Goal: Information Seeking & Learning: Learn about a topic

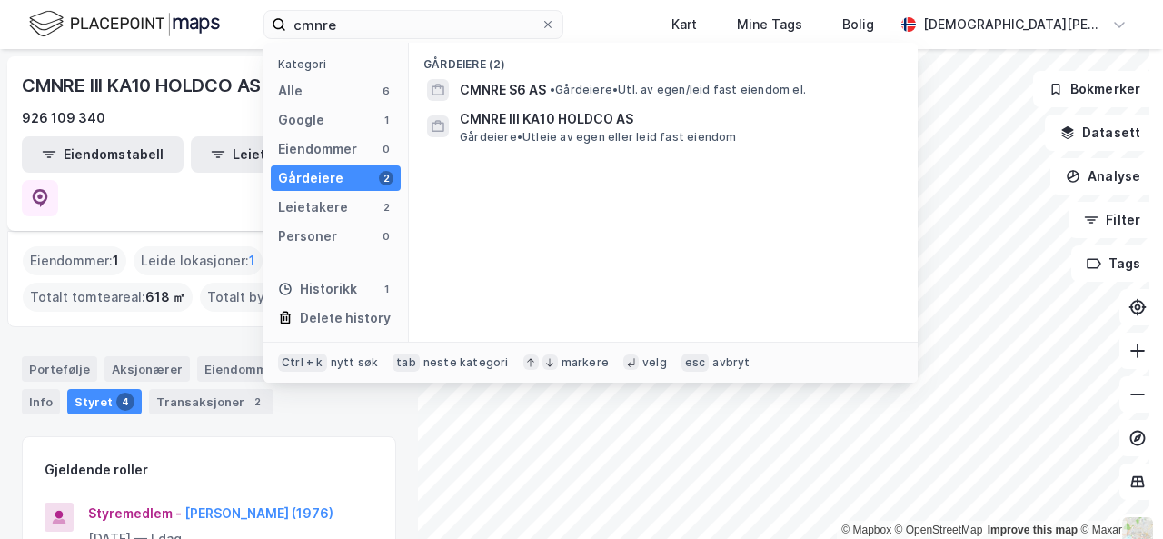
click at [521, 25] on input "cmnre" at bounding box center [413, 24] width 254 height 27
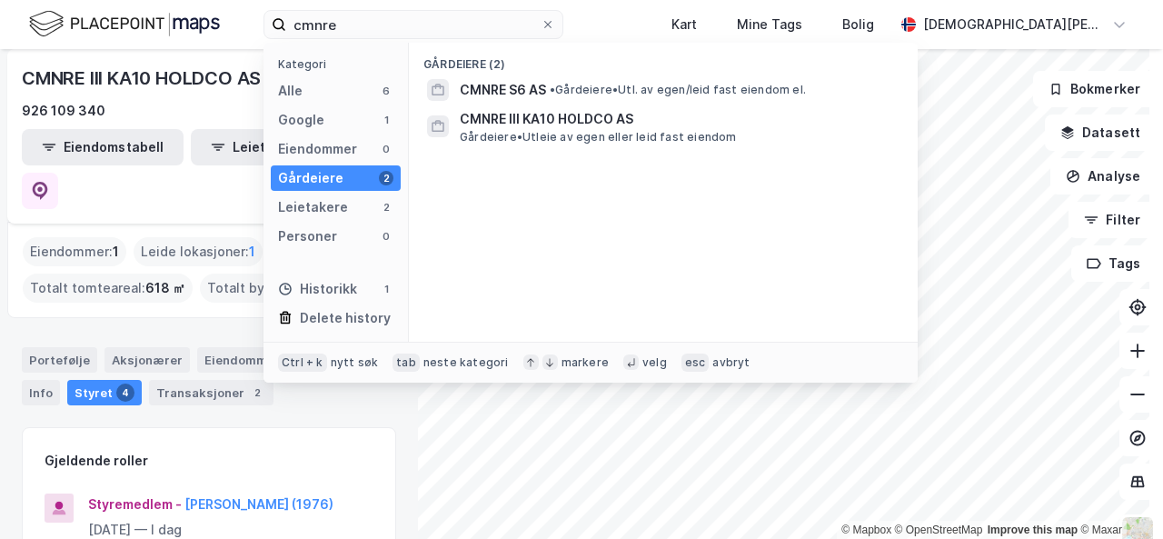
click at [521, 25] on input "cmnre" at bounding box center [413, 24] width 254 height 27
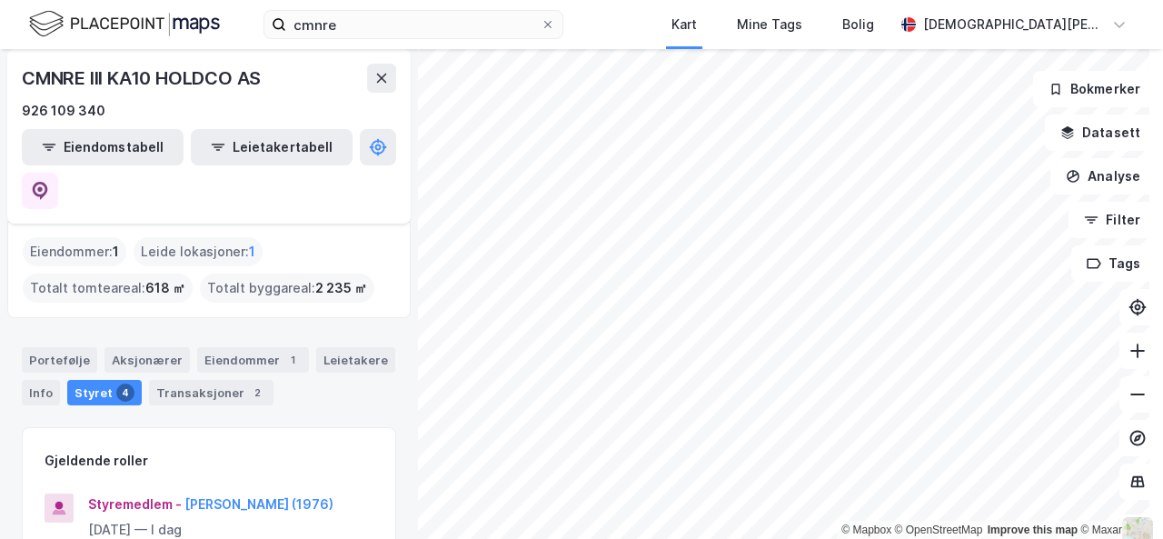
click at [97, 35] on img at bounding box center [124, 24] width 191 height 32
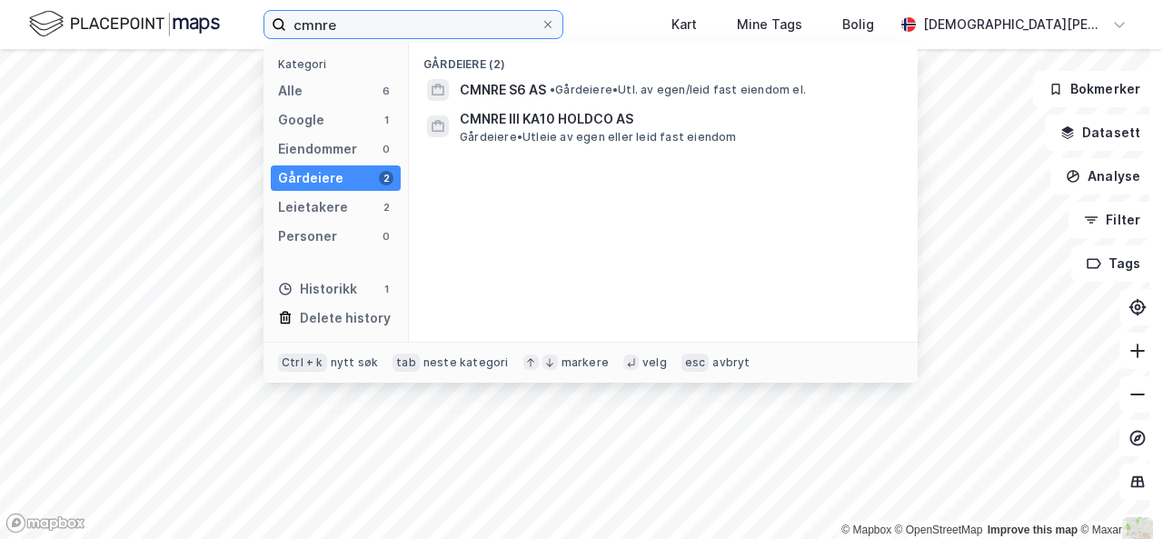
click at [394, 28] on input "cmnre" at bounding box center [413, 24] width 254 height 27
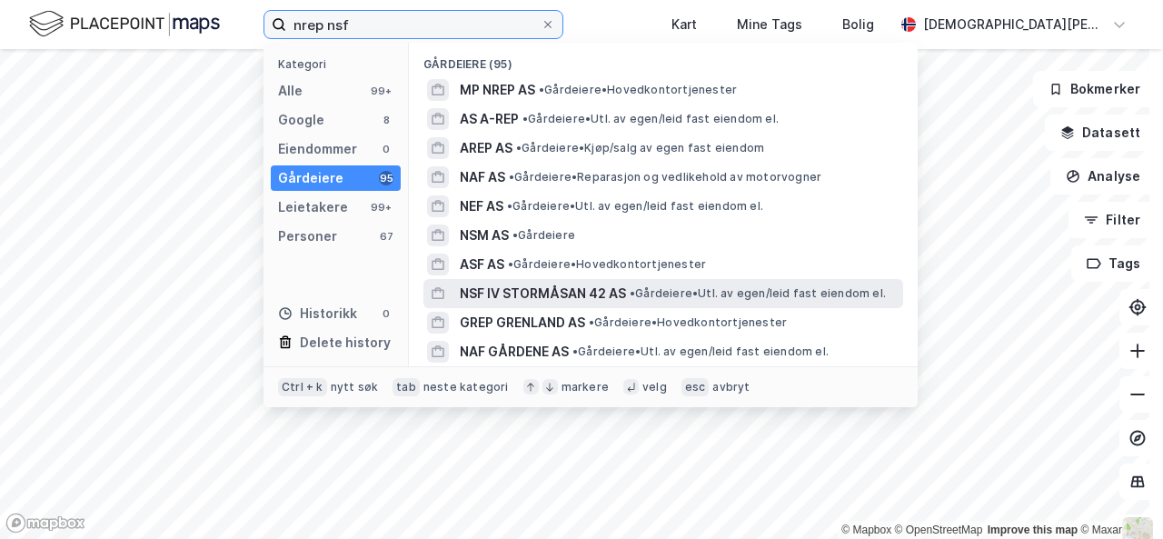
type input "nrep nsf"
click at [659, 292] on span "• Gårdeiere • Utl. av egen/leid fast eiendom el." at bounding box center [758, 293] width 256 height 15
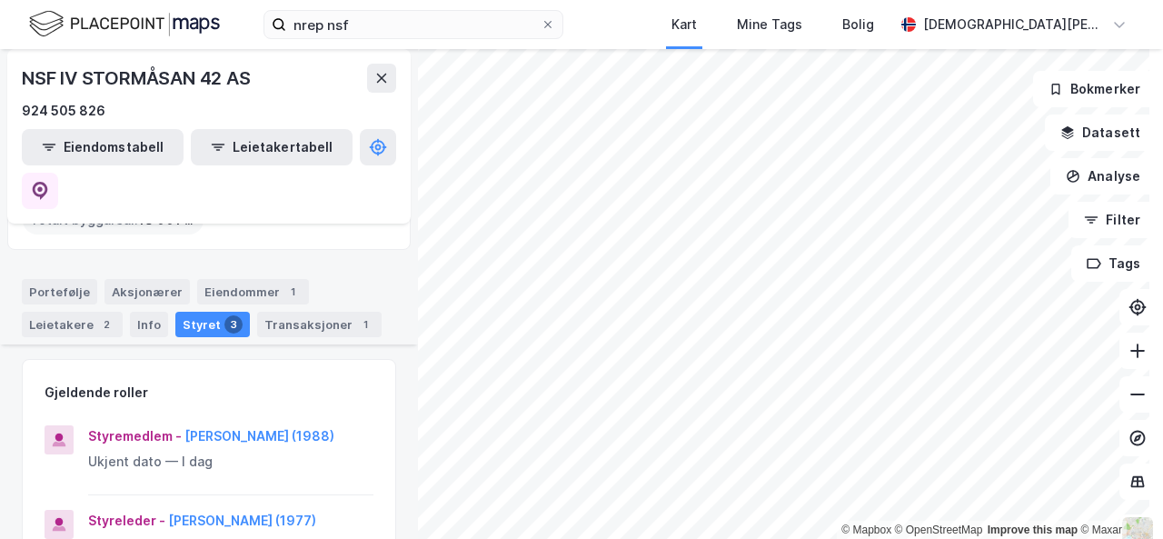
scroll to position [114, 0]
click at [0, 0] on button "[PERSON_NAME] (1988)" at bounding box center [0, 0] width 0 height 0
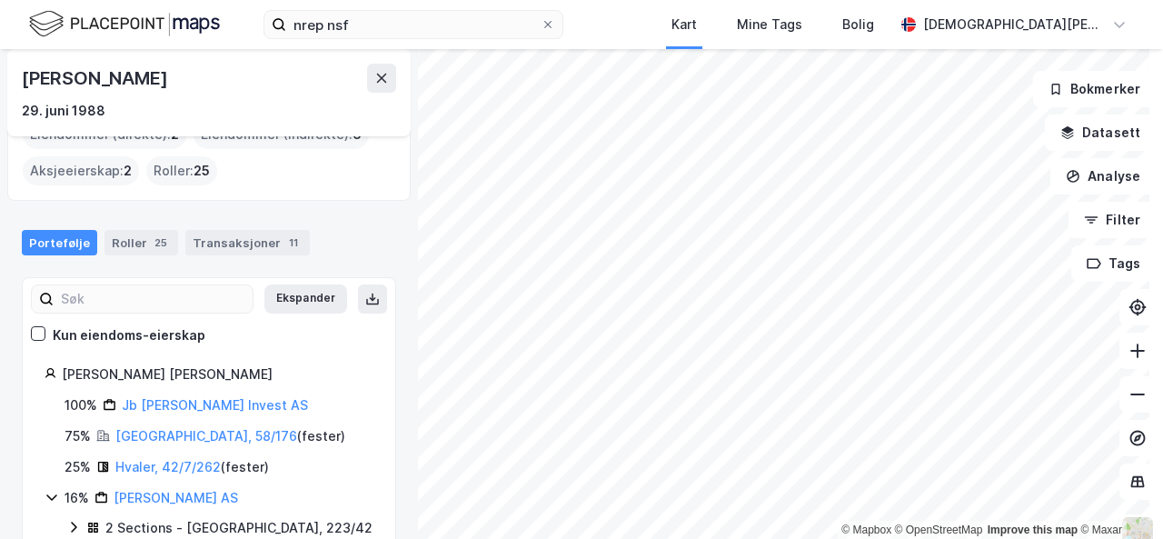
scroll to position [80, 0]
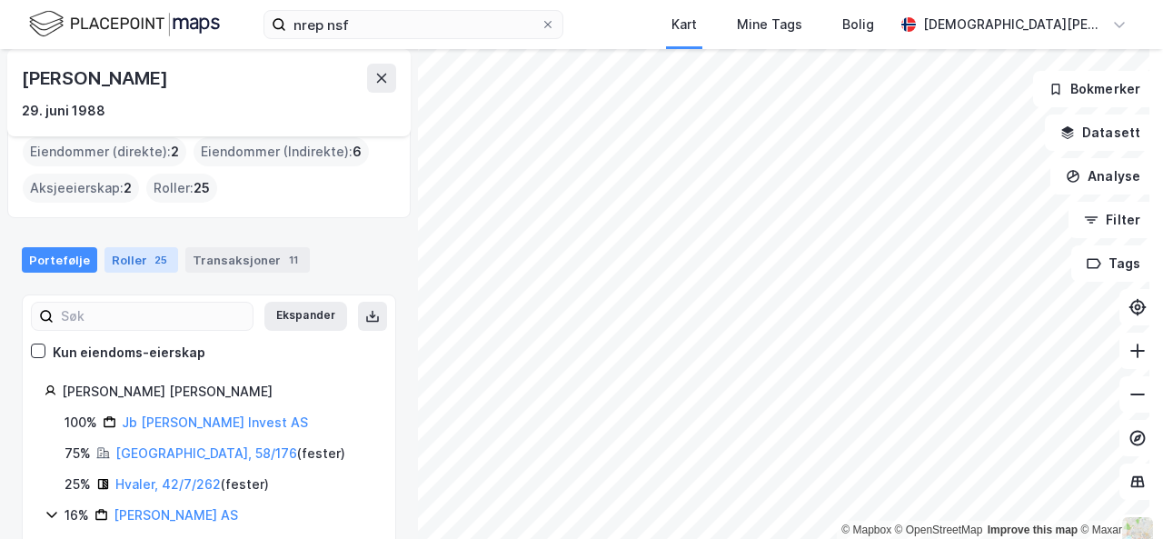
click at [141, 270] on div "Roller 25" at bounding box center [141, 259] width 74 height 25
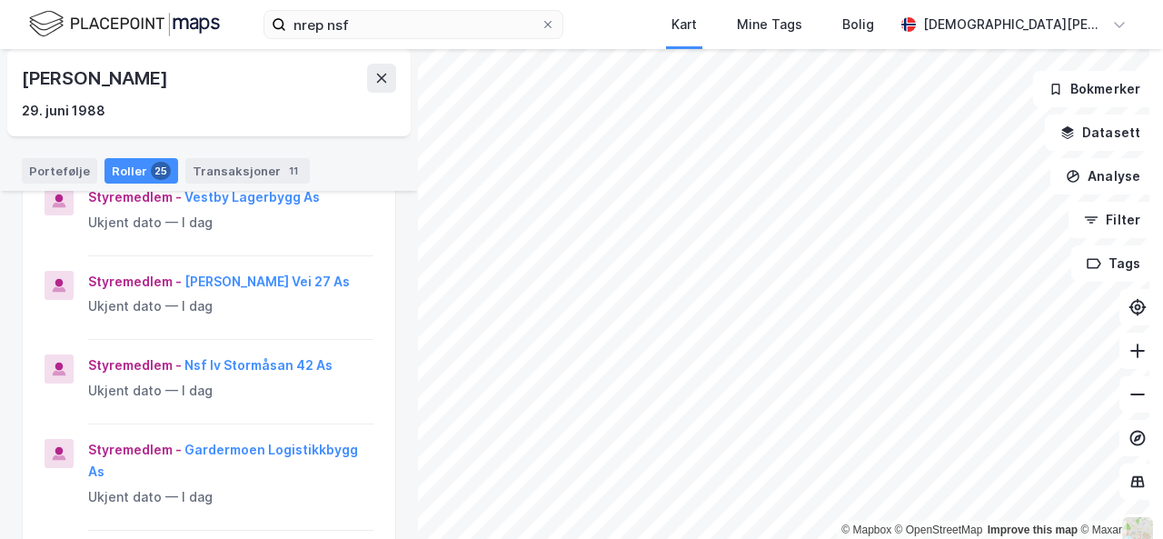
scroll to position [340, 0]
click at [0, 0] on button "Nsf Iv Stormåsan 42 As" at bounding box center [0, 0] width 0 height 0
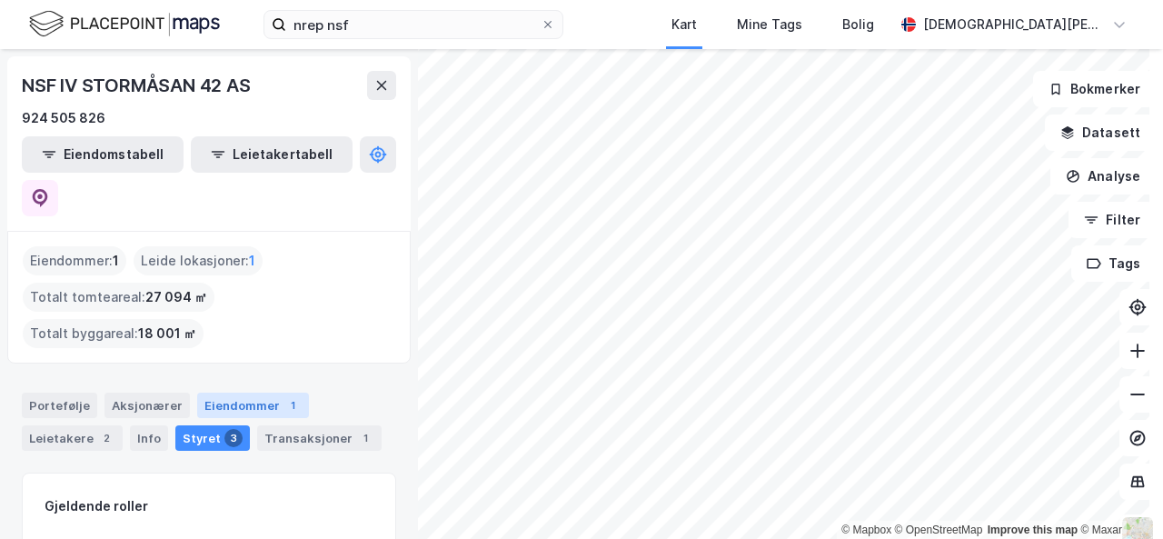
click at [247, 392] on div "Eiendommer 1" at bounding box center [253, 404] width 112 height 25
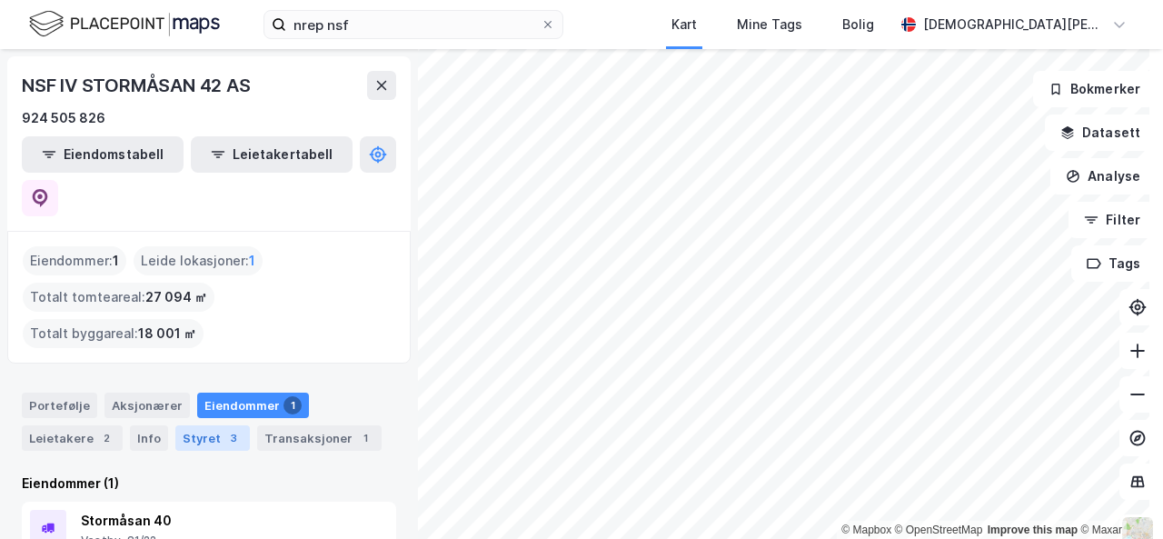
click at [218, 425] on div "Styret 3" at bounding box center [212, 437] width 74 height 25
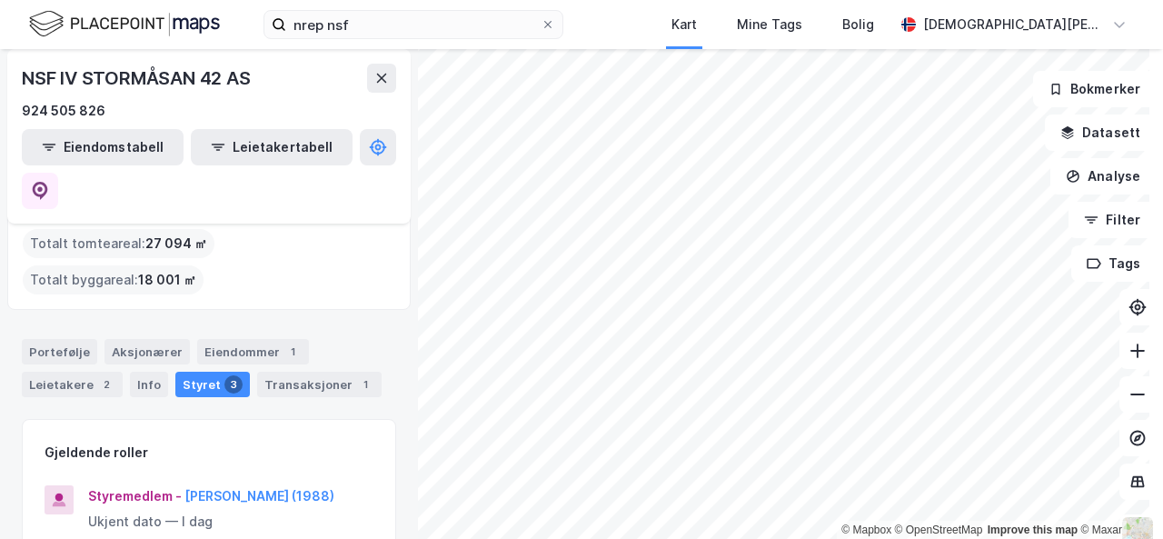
scroll to position [55, 0]
click at [0, 0] on button "[PERSON_NAME] (1988)" at bounding box center [0, 0] width 0 height 0
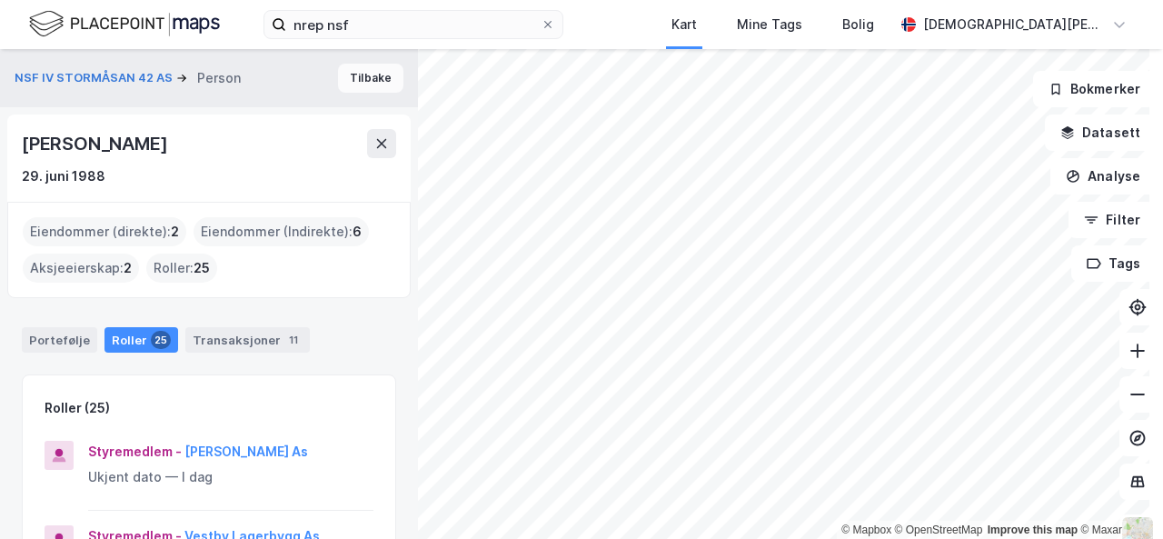
click at [365, 77] on button "Tilbake" at bounding box center [370, 78] width 65 height 29
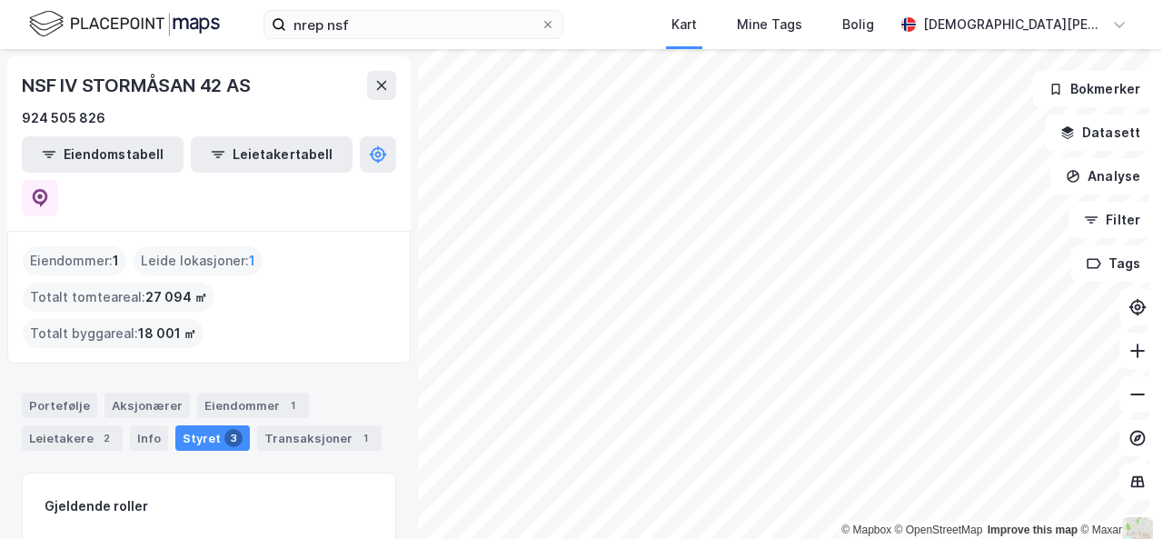
click at [74, 28] on img at bounding box center [124, 24] width 191 height 32
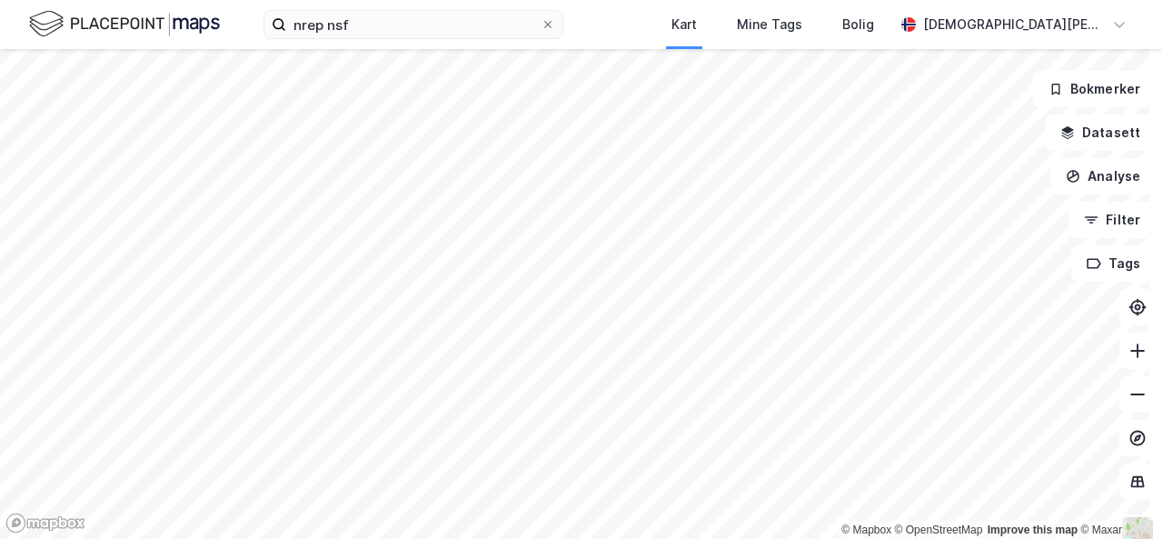
click at [119, 30] on img at bounding box center [124, 24] width 191 height 32
click at [553, 27] on icon at bounding box center [547, 24] width 11 height 11
click at [540, 27] on input "nrep nsf" at bounding box center [413, 24] width 254 height 27
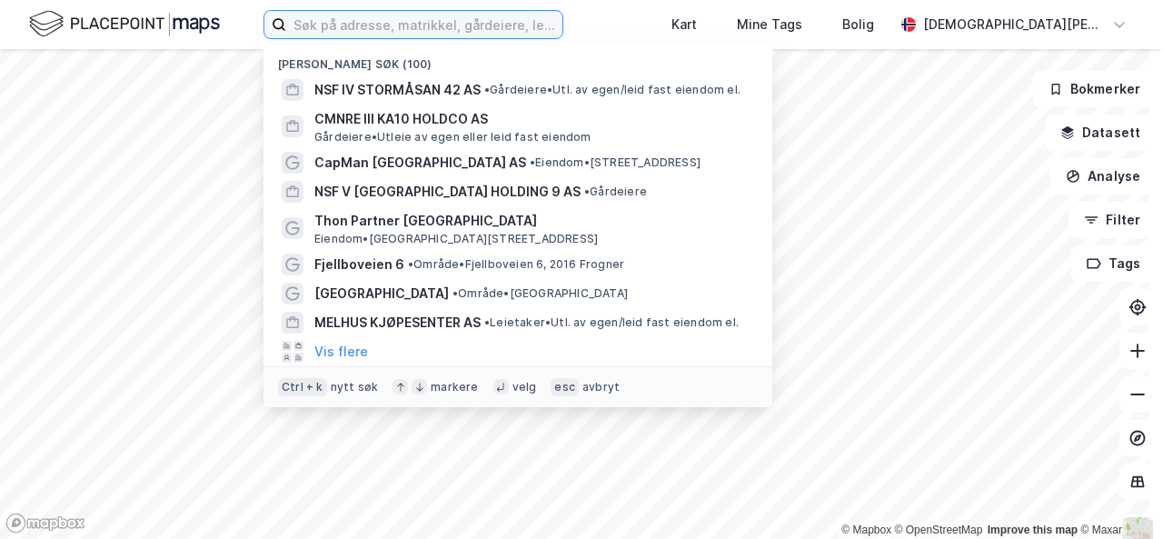
click at [505, 14] on input at bounding box center [424, 24] width 276 height 27
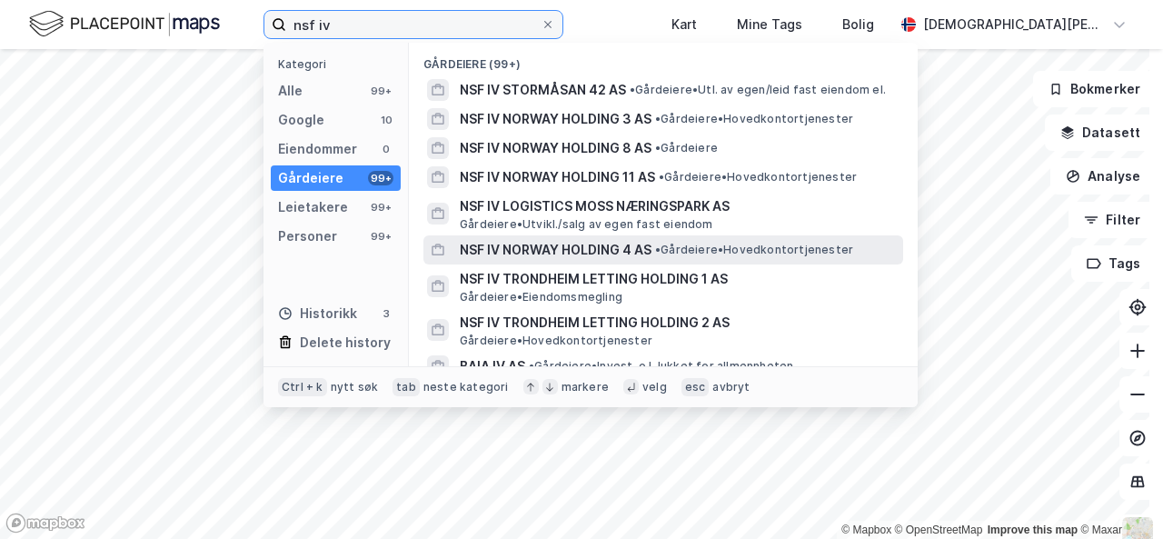
type input "nsf iv"
click at [543, 248] on span "NSF IV NORWAY HOLDING 4 AS" at bounding box center [556, 250] width 192 height 22
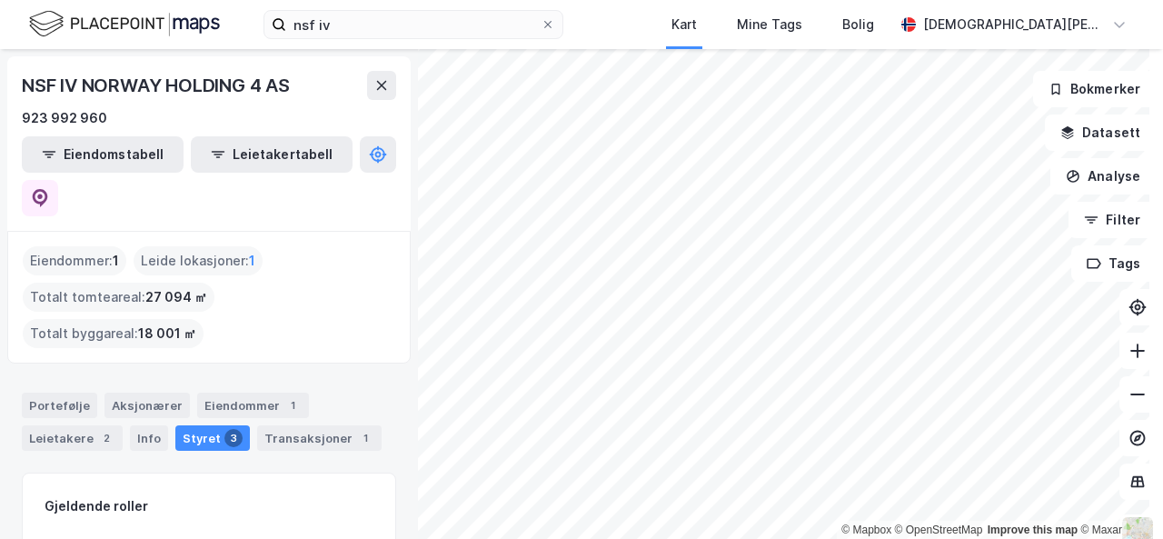
click at [71, 24] on img at bounding box center [124, 24] width 191 height 32
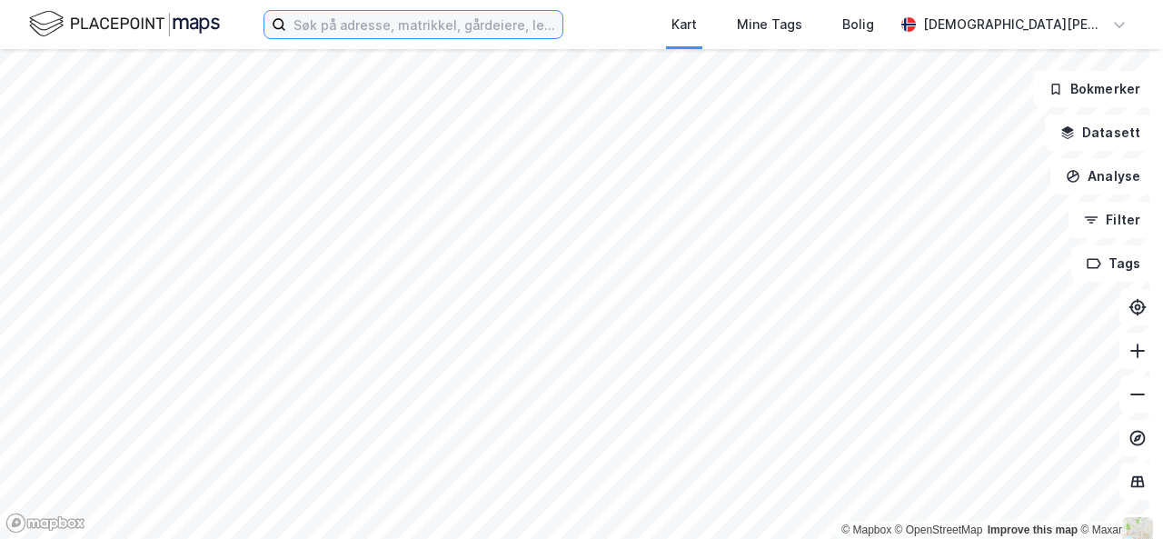
click at [466, 30] on input at bounding box center [424, 24] width 276 height 27
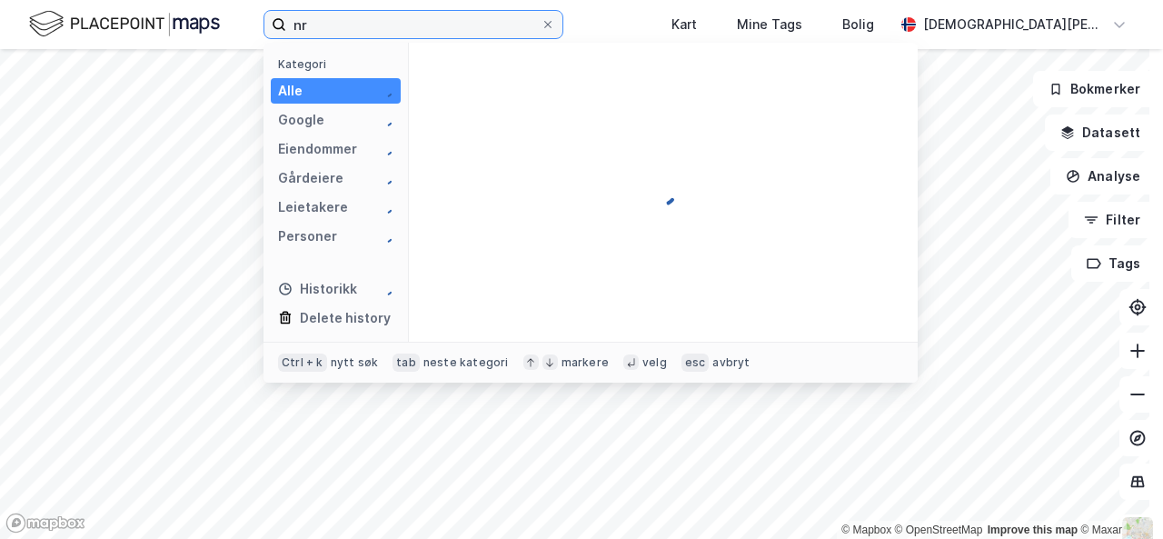
type input "n"
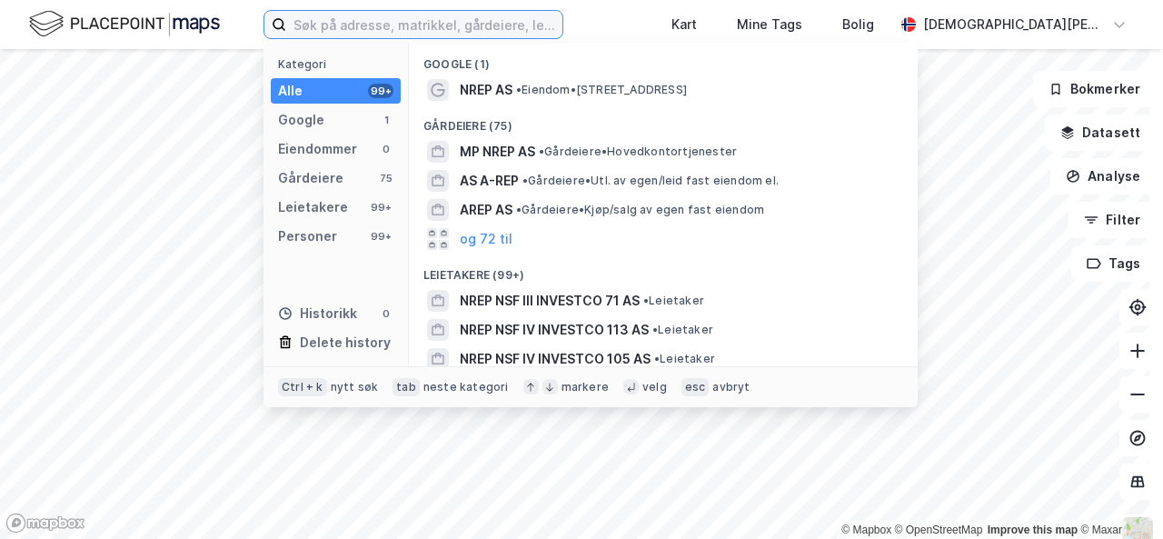
type input "s"
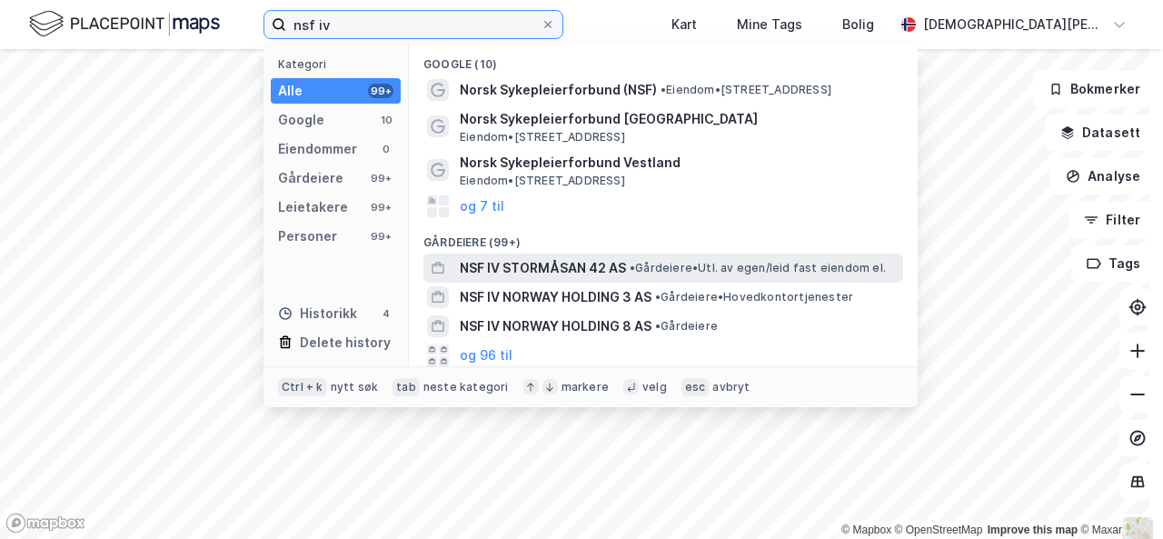
type input "nsf iv"
click at [530, 279] on div "NSF IV STORMÅSAN 42 AS • Gårdeiere • Utl. av egen/leid fast eiendom el." at bounding box center [663, 267] width 480 height 29
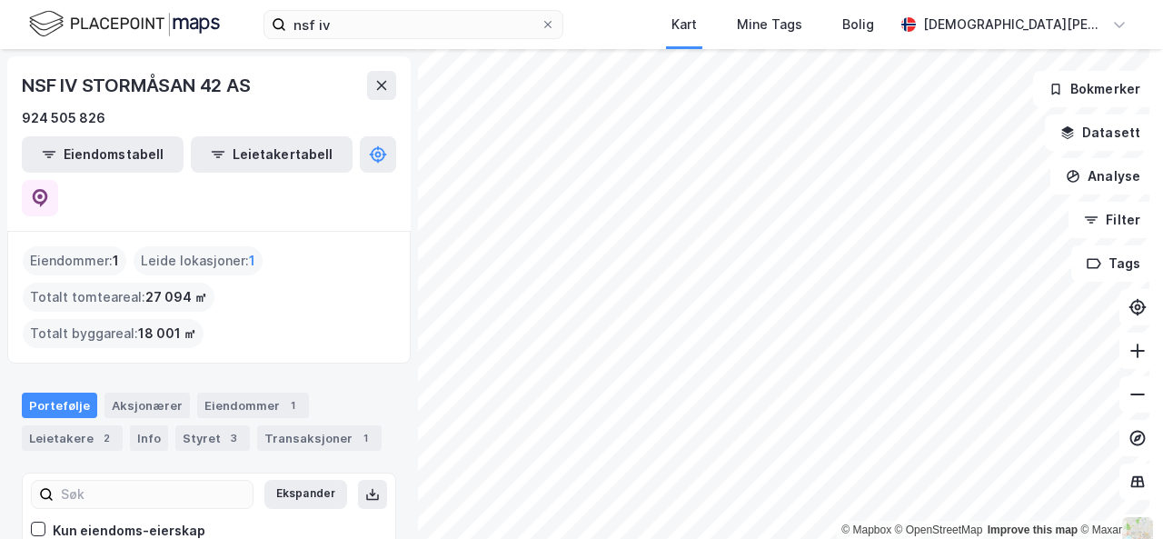
scroll to position [66, 0]
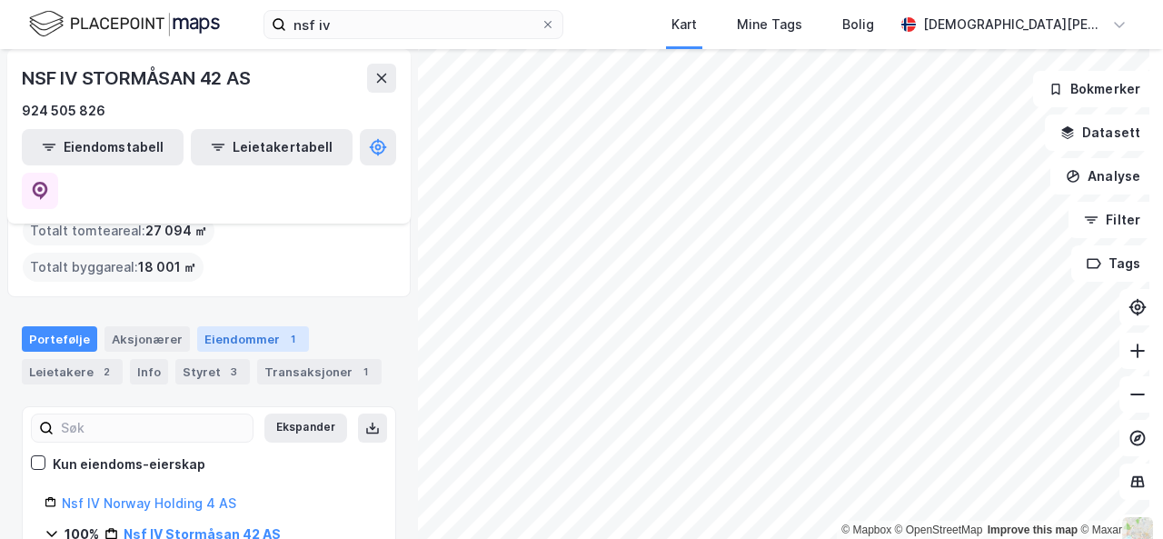
click at [243, 326] on div "Eiendommer 1" at bounding box center [253, 338] width 112 height 25
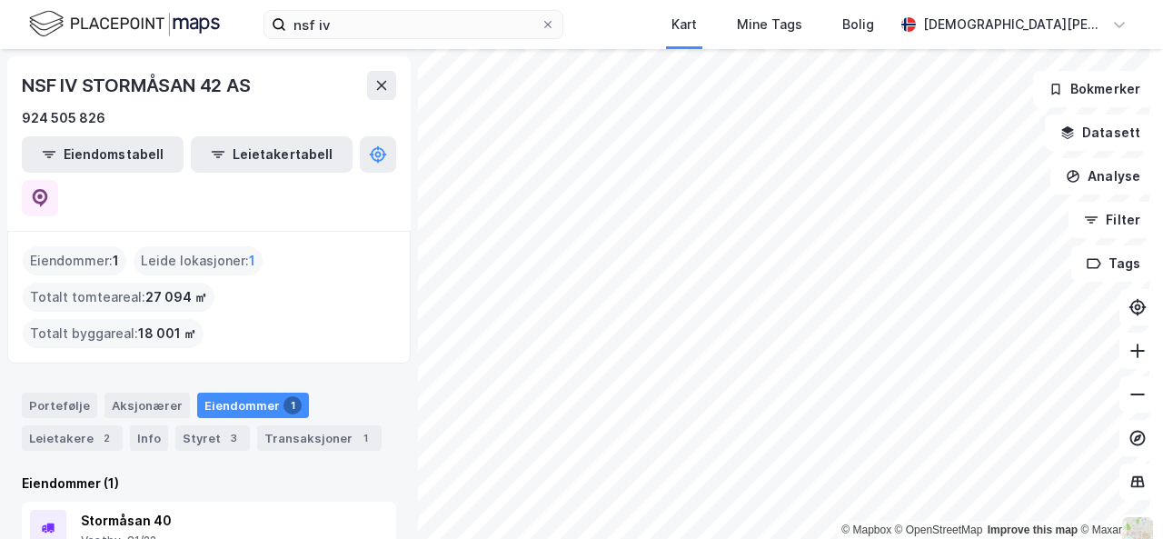
scroll to position [11, 0]
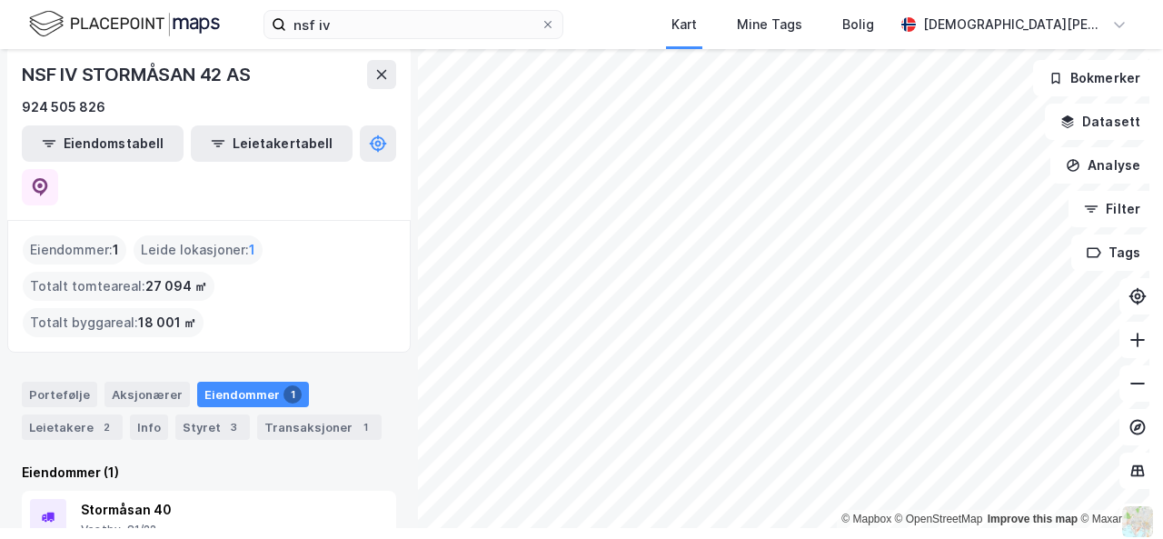
click at [93, 382] on div "Portefølje Aksjonærer Eiendommer 1 Leietakere 2 Info Styret 3 Transaksjoner 1" at bounding box center [209, 411] width 374 height 58
click at [74, 382] on div "Portefølje" at bounding box center [59, 394] width 75 height 25
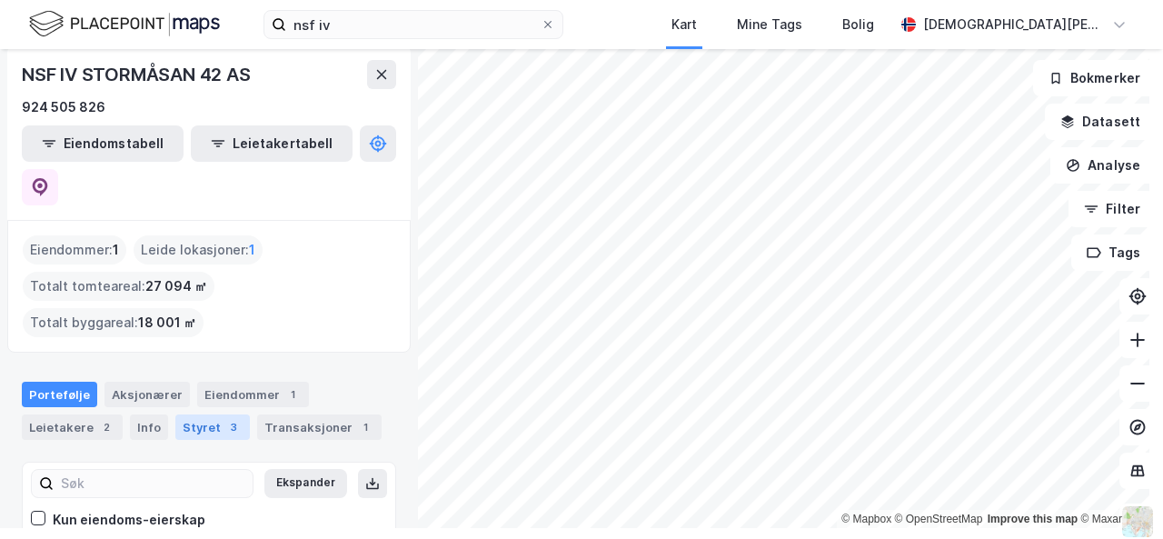
click at [199, 414] on div "Styret 3" at bounding box center [212, 426] width 74 height 25
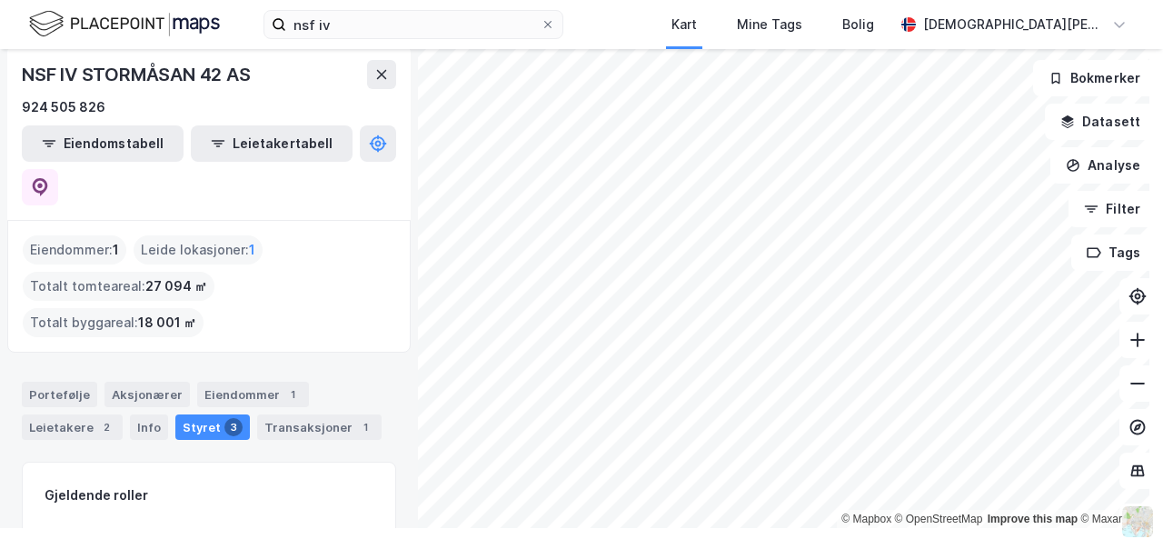
scroll to position [149, 0]
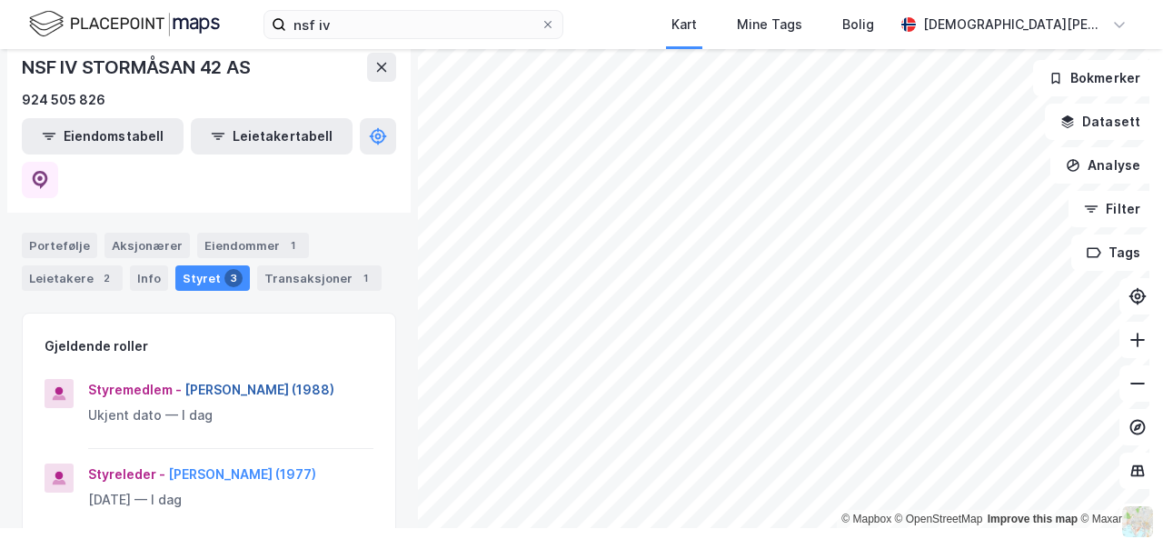
click at [0, 0] on button "[PERSON_NAME] (1988)" at bounding box center [0, 0] width 0 height 0
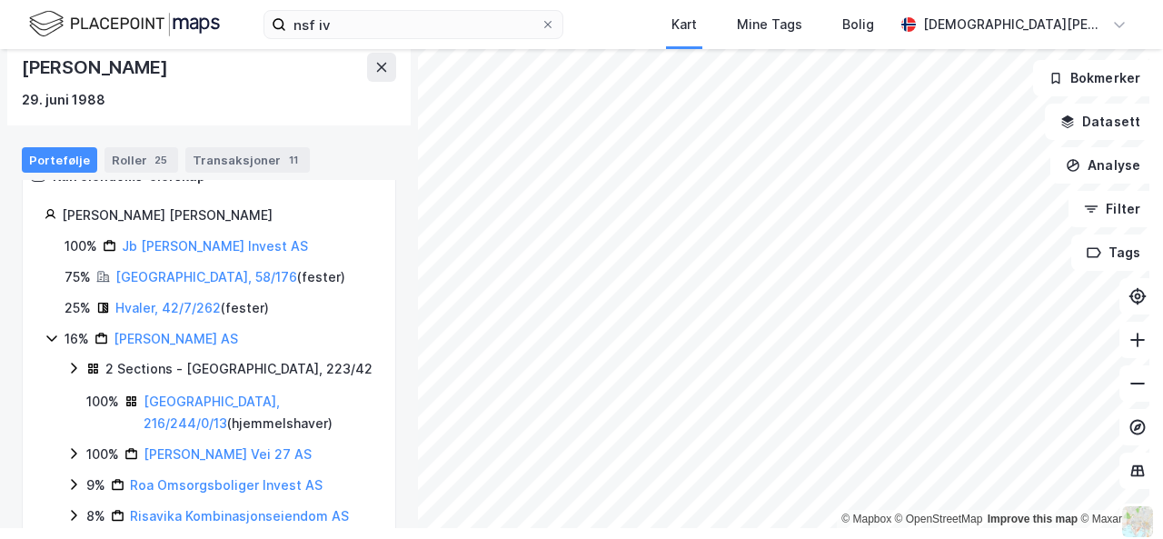
scroll to position [71, 0]
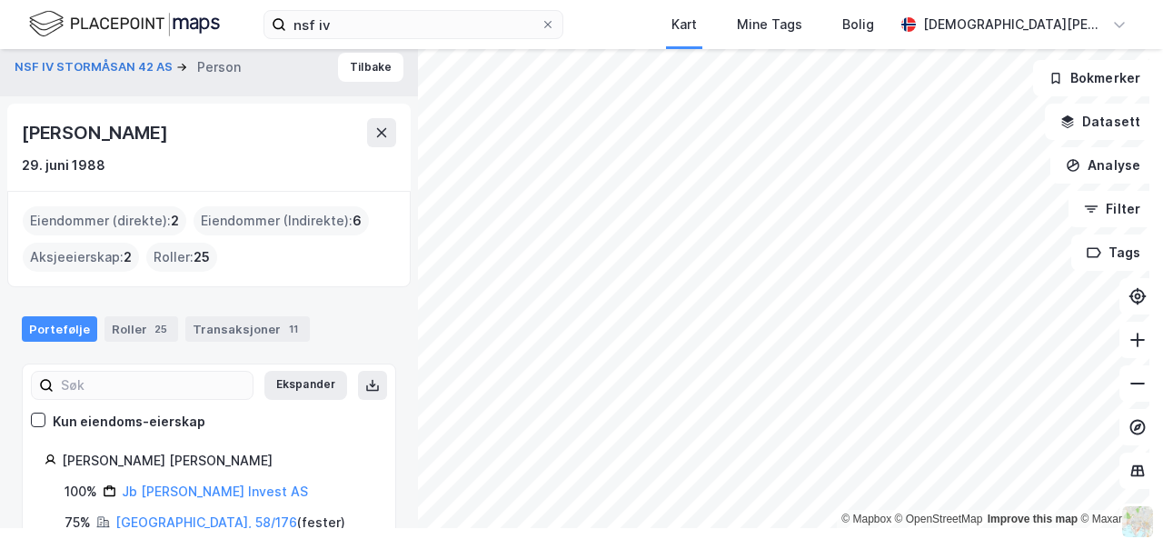
click at [414, 411] on div "© Mapbox © OpenStreetMap Improve this map © Maxar NSF IV STORMÅSAN 42 AS Person…" at bounding box center [581, 283] width 1163 height 490
click at [302, 214] on div "Eiendommer (Indirekte) : 6" at bounding box center [280, 220] width 175 height 29
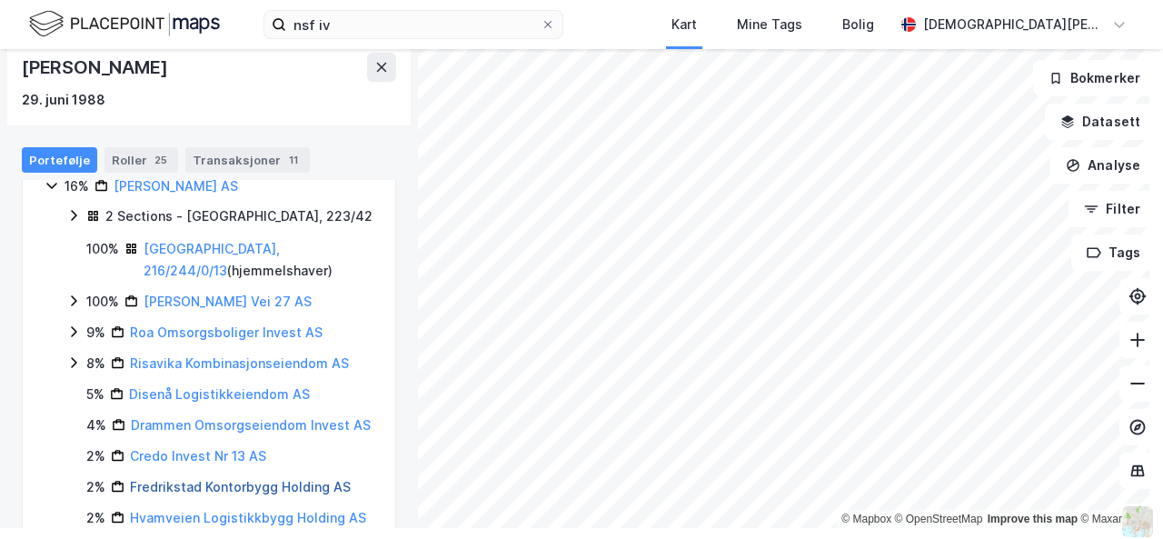
scroll to position [396, 0]
click at [210, 362] on link "Risavika Kombinasjonseiendom AS" at bounding box center [239, 364] width 219 height 15
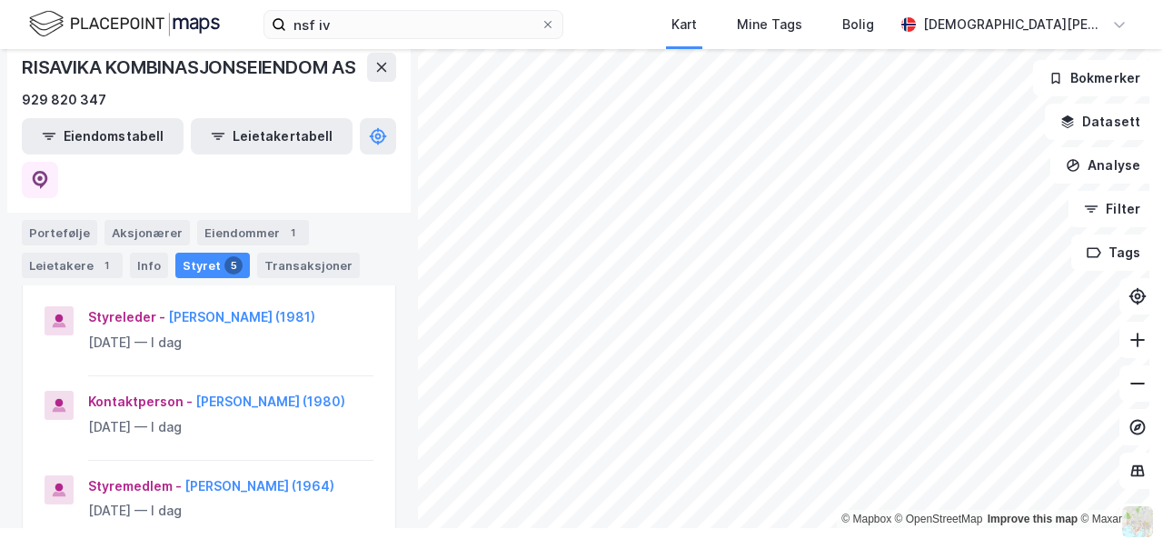
scroll to position [103, 0]
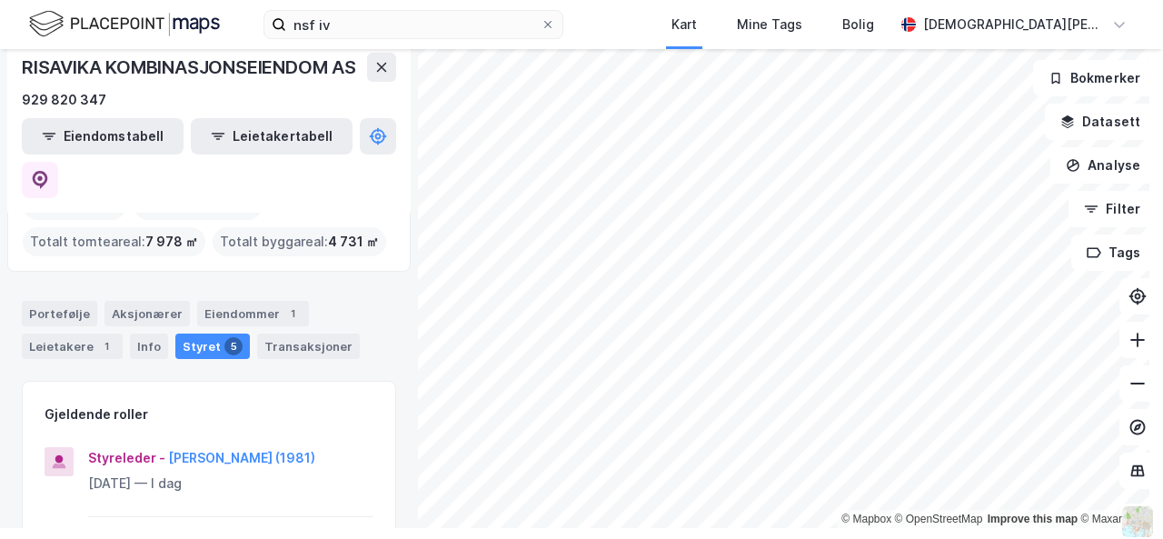
click at [138, 279] on div "Portefølje Aksjonærer Eiendommer 1 Leietakere 1 Info Styret 5 Transaksjoner" at bounding box center [209, 322] width 418 height 87
click at [142, 301] on div "Aksjonærer" at bounding box center [146, 313] width 85 height 25
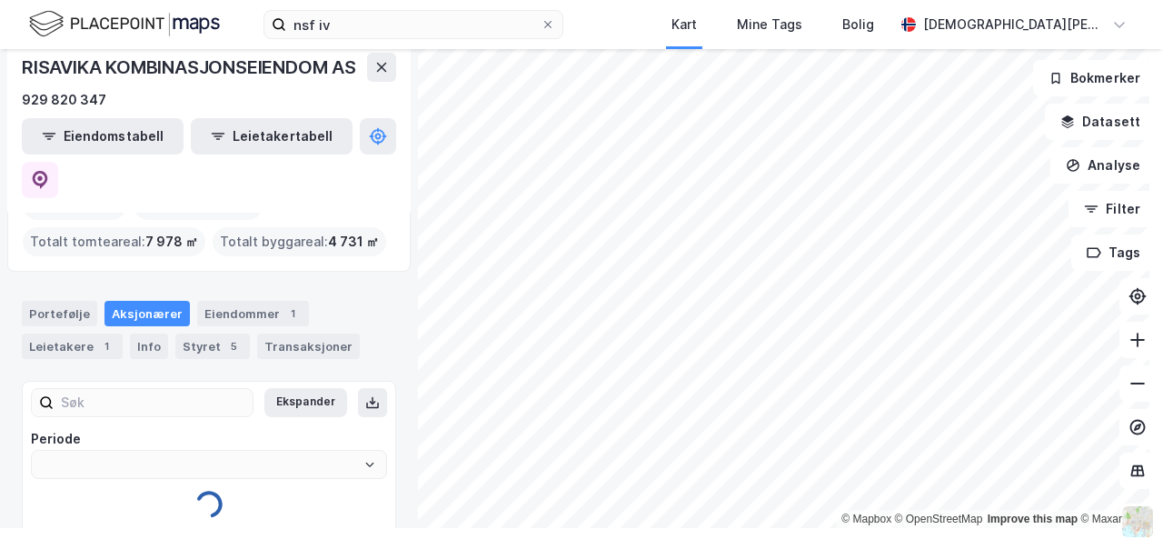
type input "Siste"
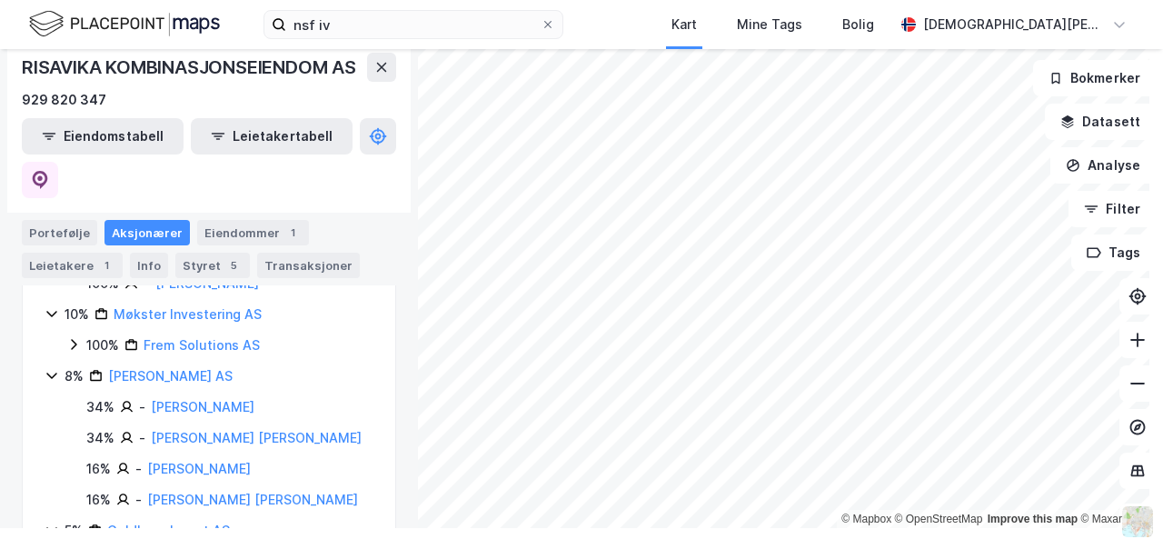
scroll to position [629, 0]
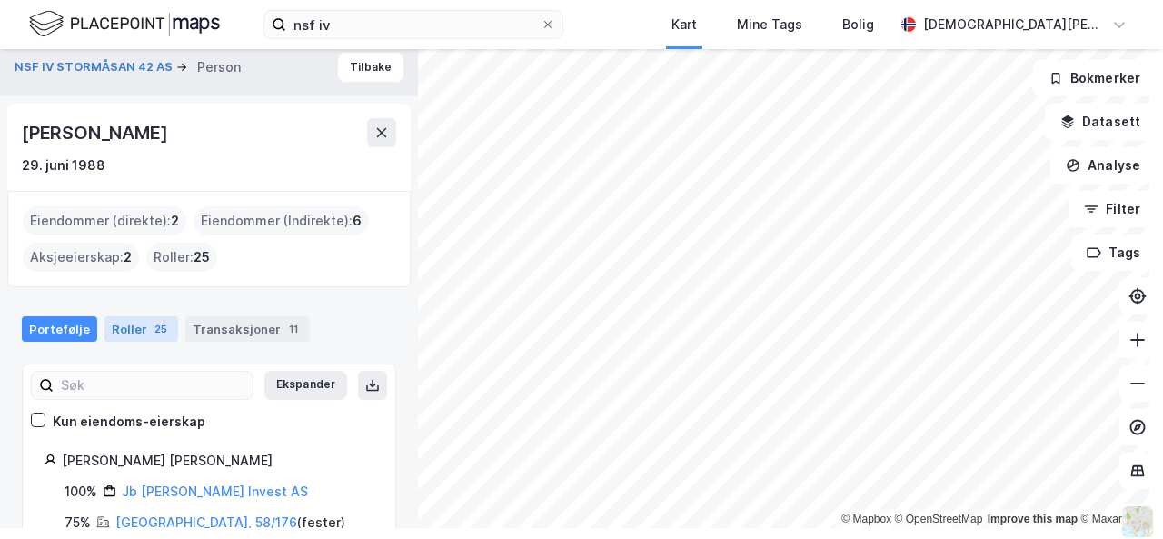
click at [124, 326] on div "Roller 25" at bounding box center [141, 328] width 74 height 25
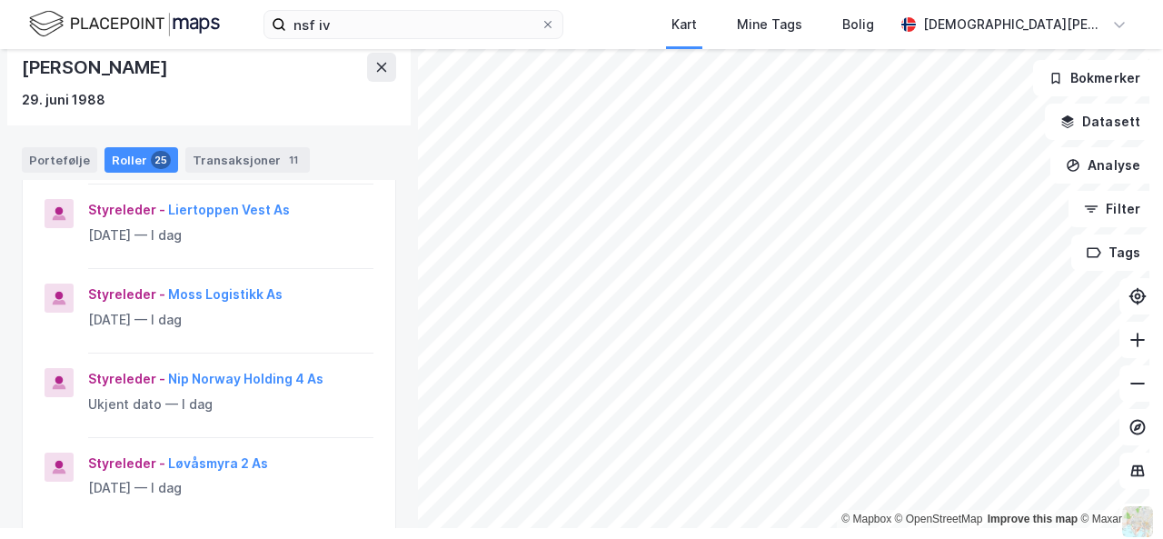
scroll to position [781, 0]
click at [0, 0] on button "Nip Norway Holding 4 As" at bounding box center [0, 0] width 0 height 0
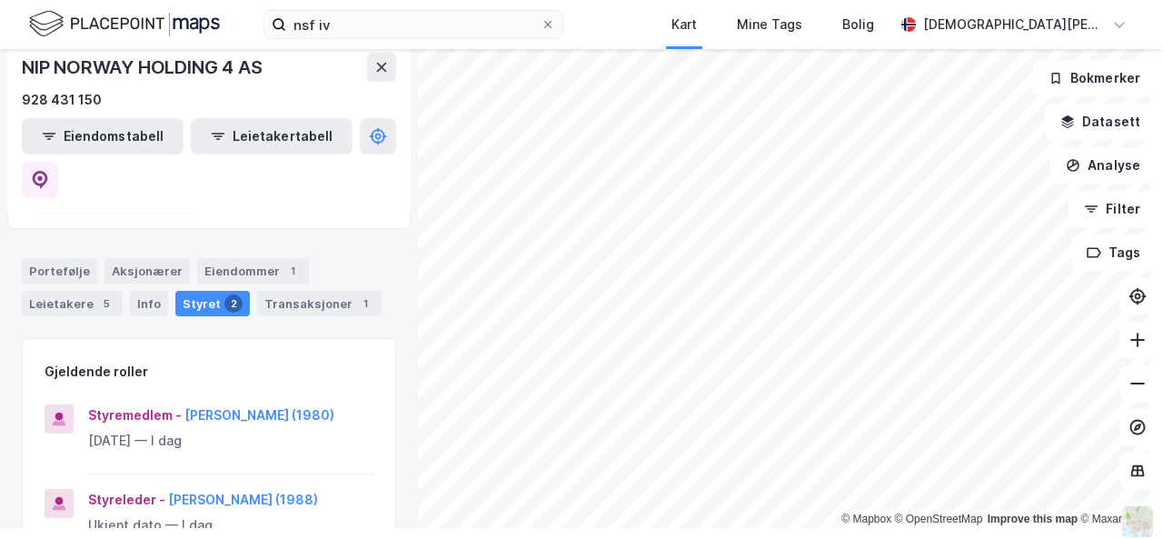
scroll to position [177, 0]
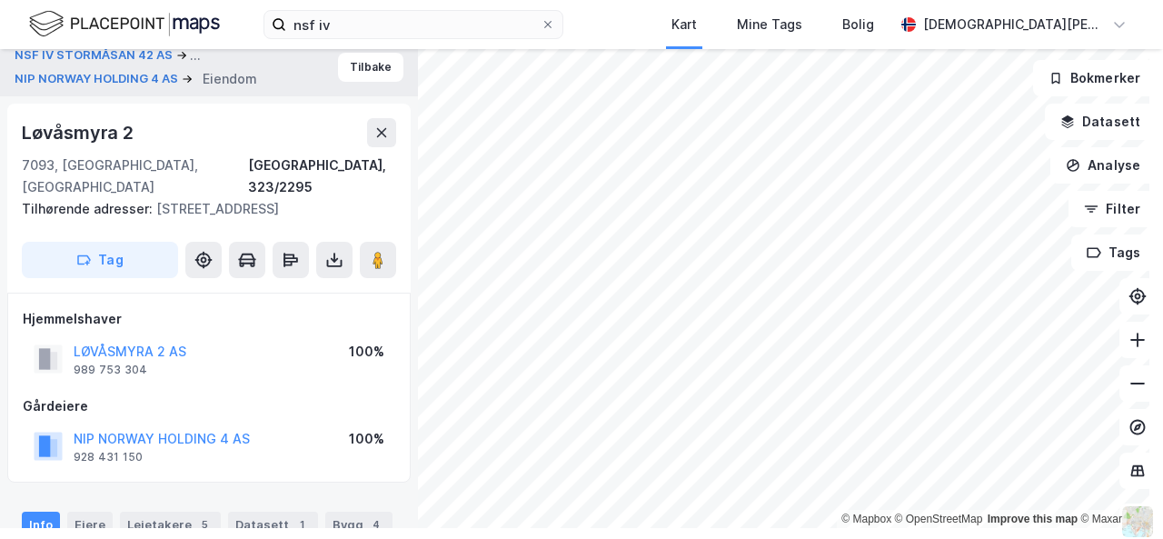
scroll to position [5, 0]
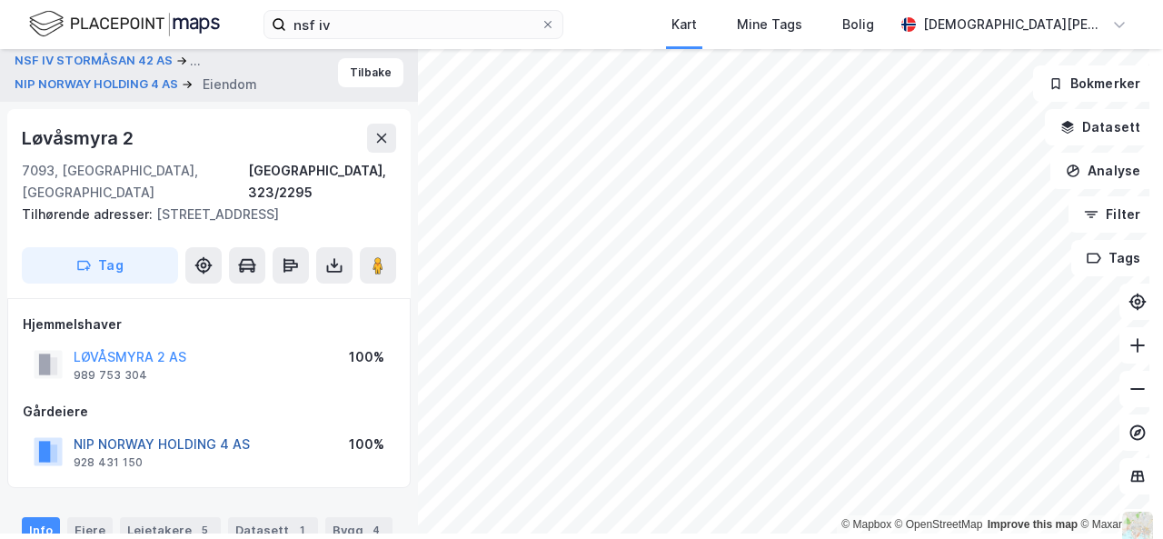
click at [0, 0] on button "NIP NORWAY HOLDING 4 AS" at bounding box center [0, 0] width 0 height 0
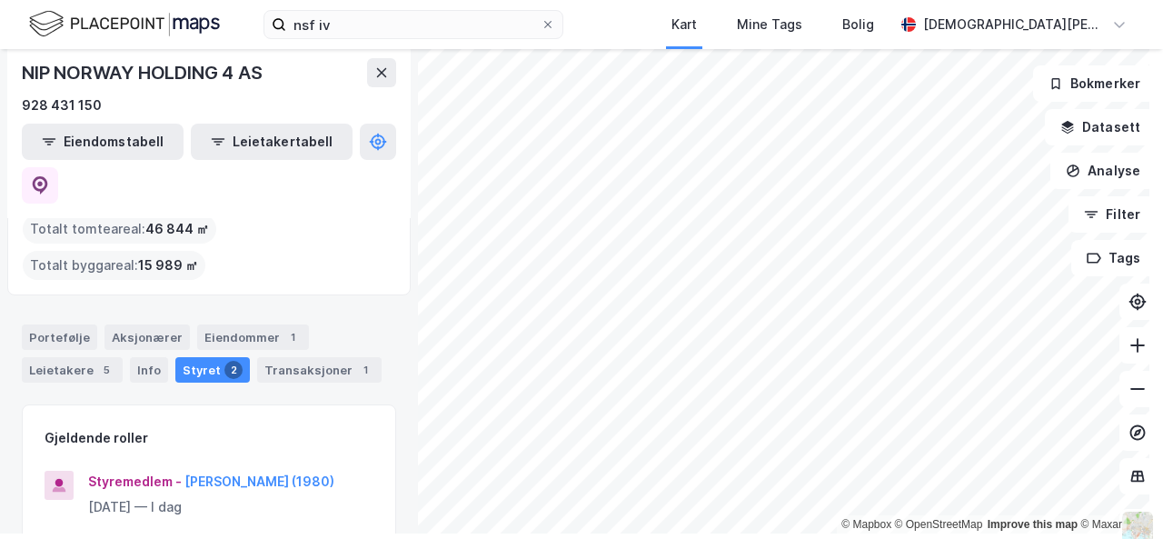
scroll to position [74, 0]
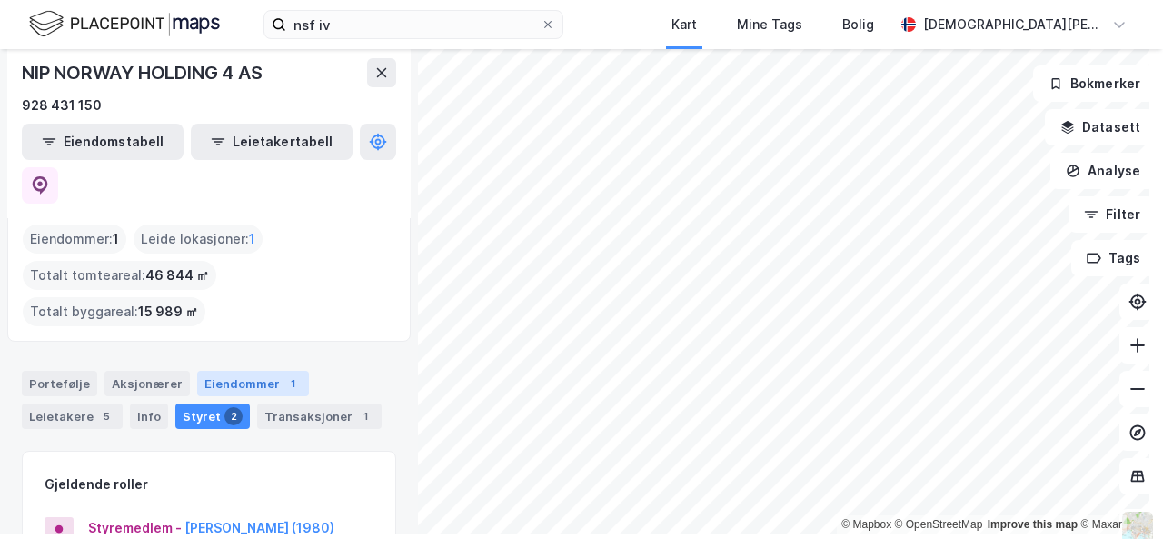
click at [245, 371] on div "Eiendommer 1" at bounding box center [253, 383] width 112 height 25
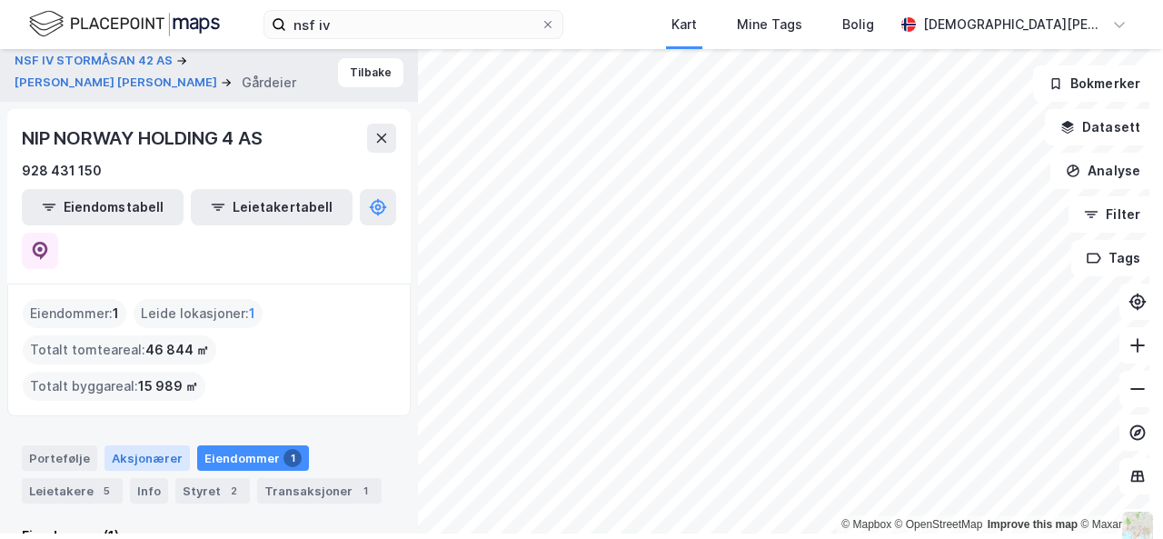
click at [120, 445] on div "Aksjonærer" at bounding box center [146, 457] width 85 height 25
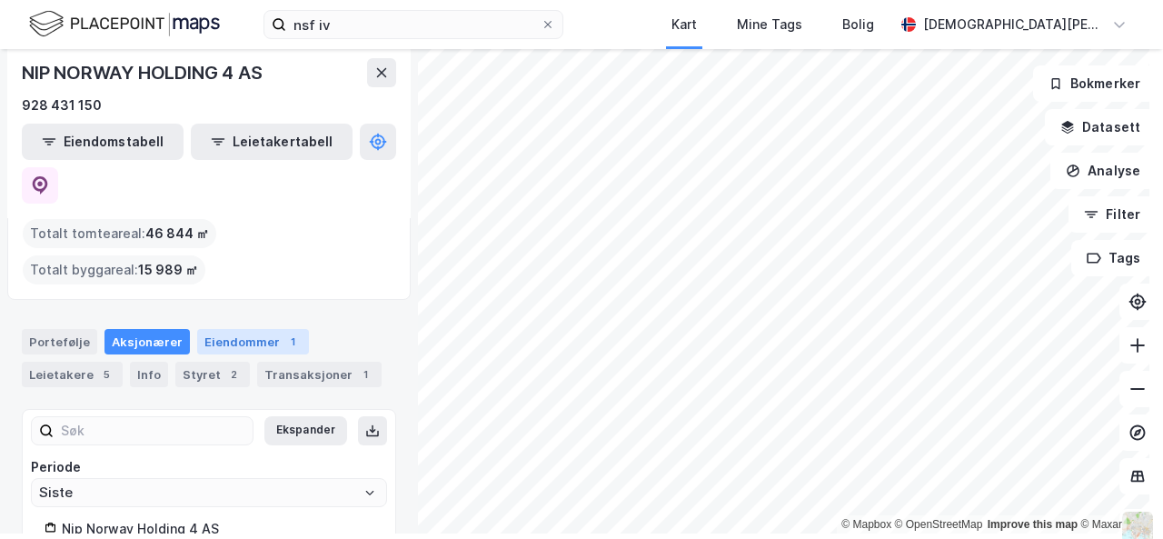
click at [283, 332] on div "1" at bounding box center [292, 341] width 18 height 18
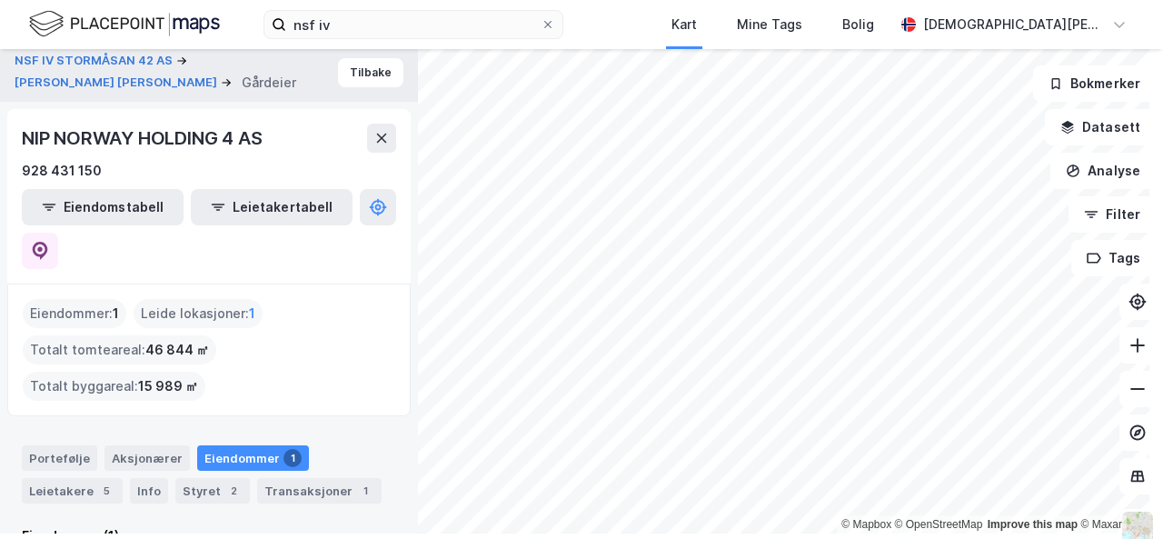
scroll to position [36, 0]
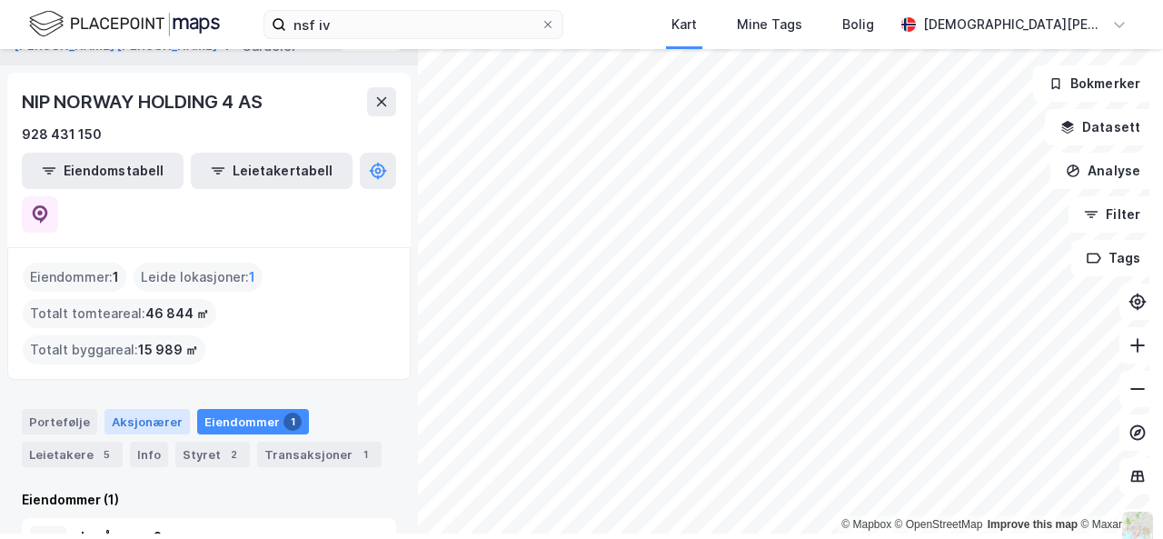
click at [126, 409] on div "Aksjonærer" at bounding box center [146, 421] width 85 height 25
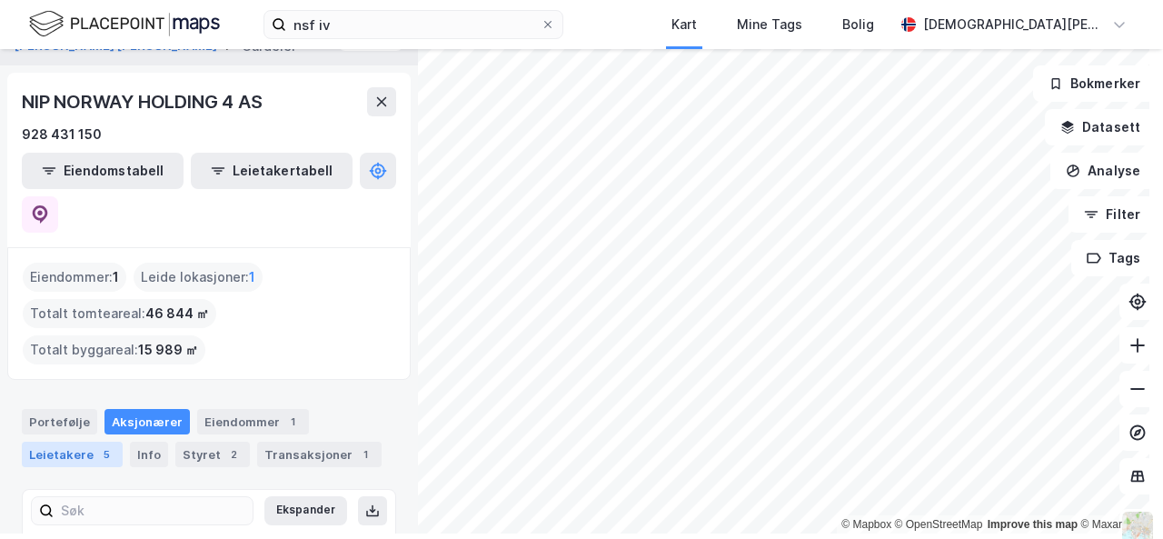
click at [91, 441] on div "Leietakere 5" at bounding box center [72, 453] width 101 height 25
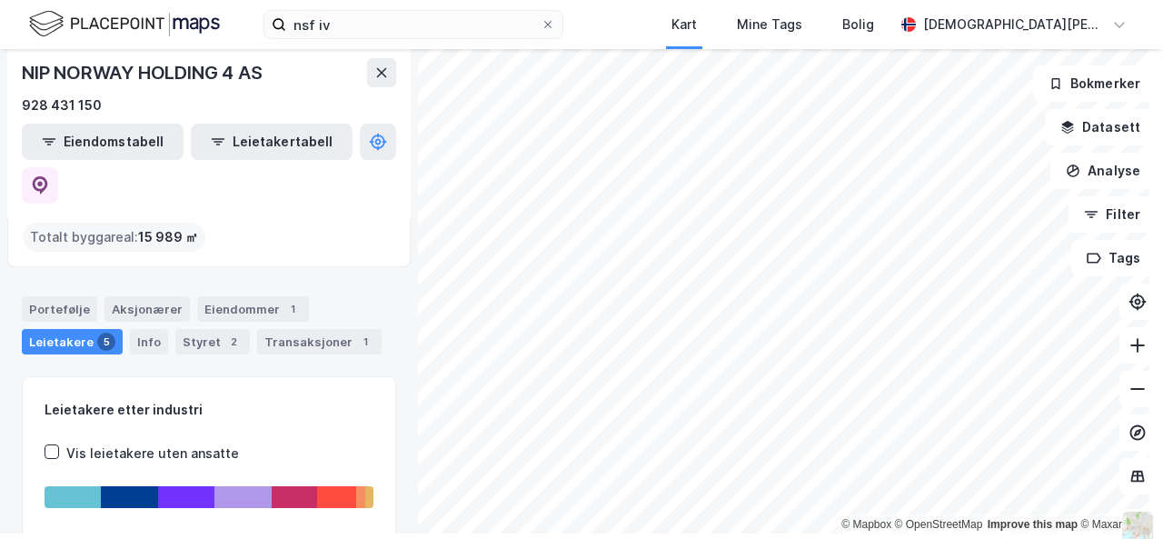
scroll to position [131, 0]
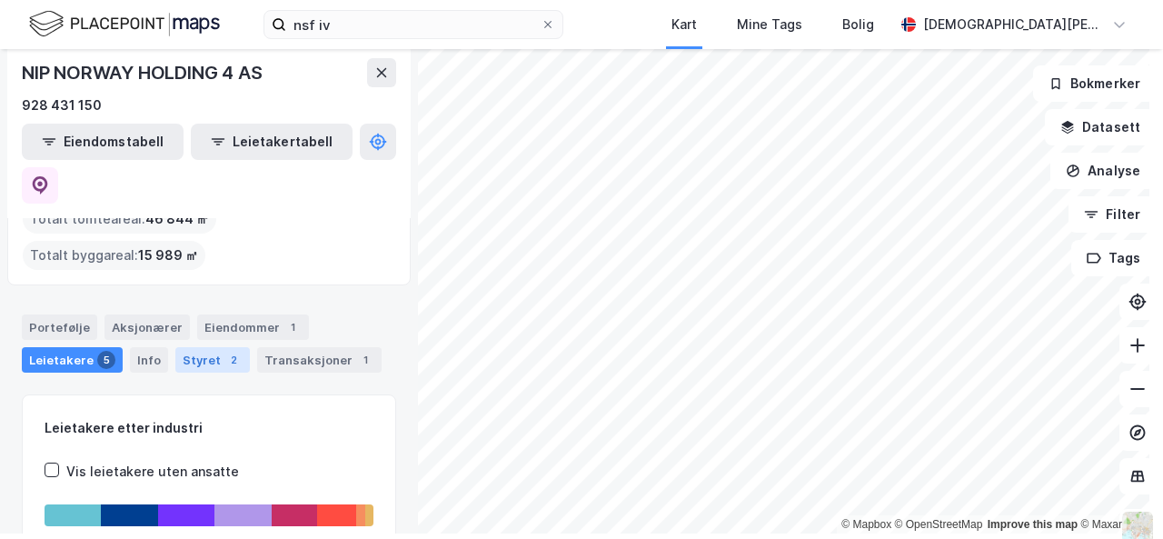
click at [183, 347] on div "Styret 2" at bounding box center [212, 359] width 74 height 25
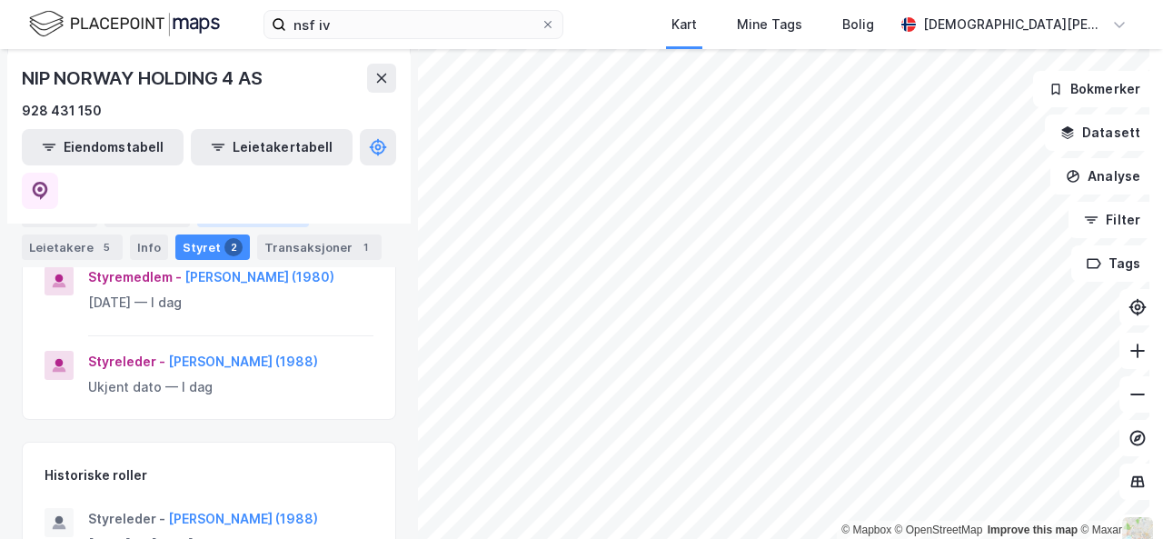
click at [269, 226] on div "Eiendommer 1" at bounding box center [253, 214] width 112 height 25
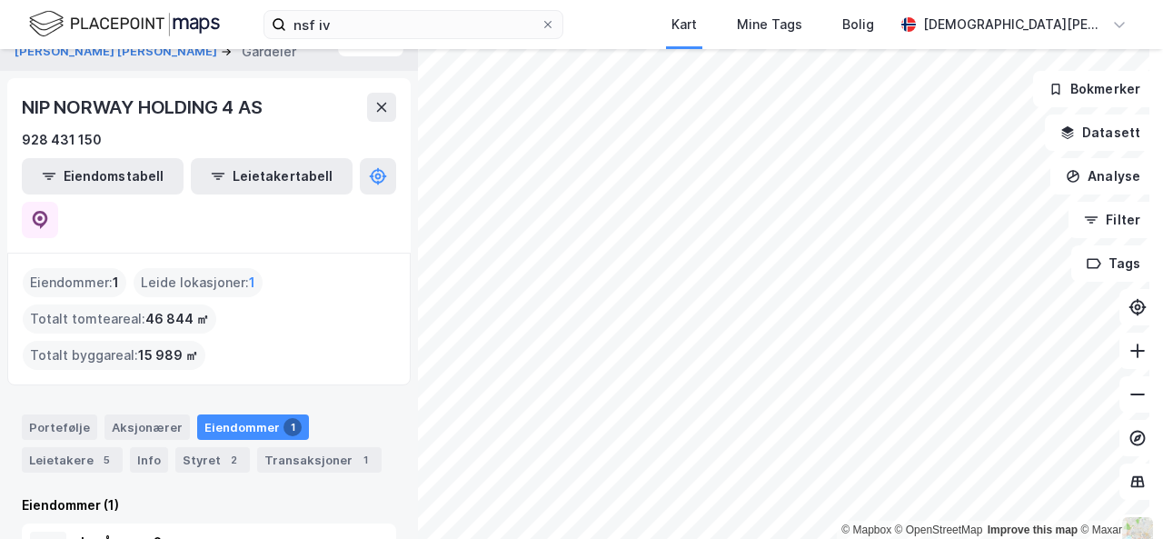
scroll to position [35, 0]
